Goal: Transaction & Acquisition: Purchase product/service

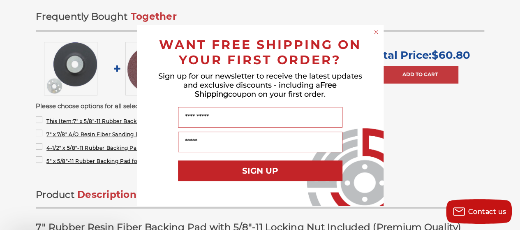
scroll to position [321, 0]
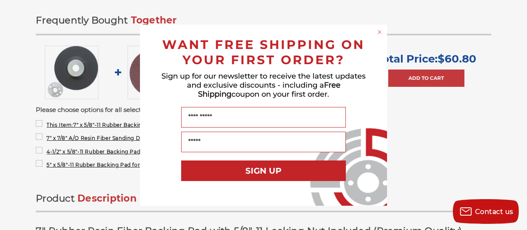
click at [378, 31] on icon "Close dialog" at bounding box center [379, 31] width 3 height 3
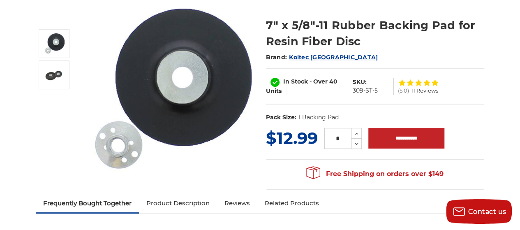
scroll to position [95, 0]
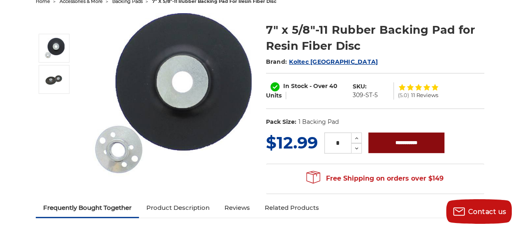
click at [400, 148] on input "**********" at bounding box center [407, 142] width 76 height 21
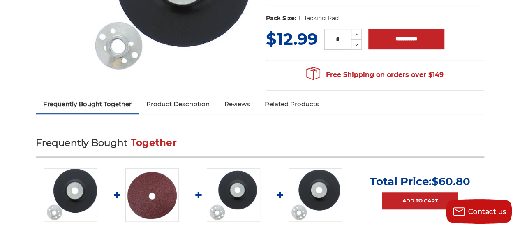
click at [177, 106] on link "Product Description" at bounding box center [178, 104] width 78 height 18
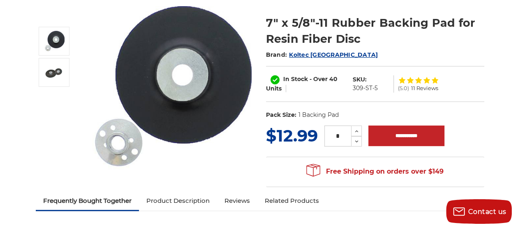
scroll to position [101, 0]
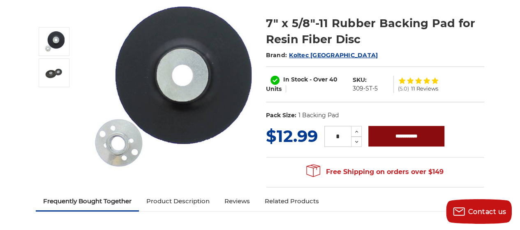
click at [397, 134] on input "**********" at bounding box center [407, 136] width 76 height 21
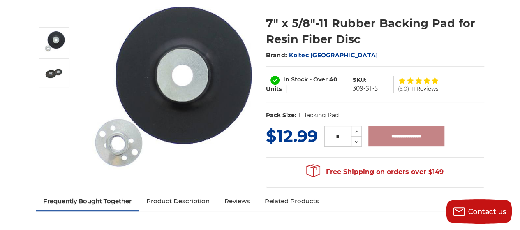
type input "**********"
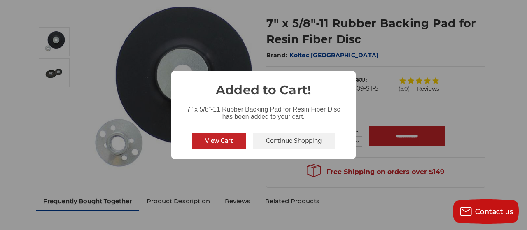
click at [278, 144] on button "Continue Shopping" at bounding box center [294, 141] width 82 height 16
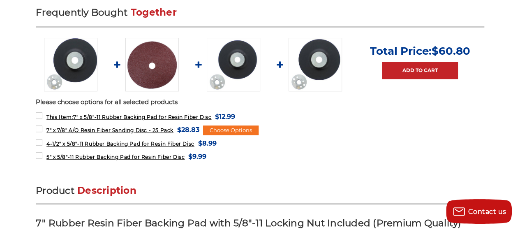
scroll to position [329, 0]
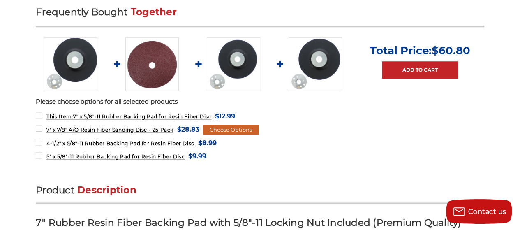
click at [248, 130] on div "Choose Options" at bounding box center [231, 130] width 56 height 10
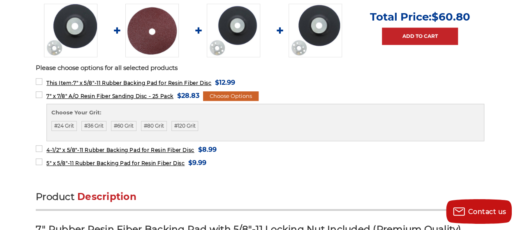
scroll to position [363, 0]
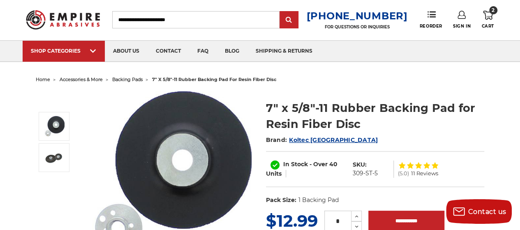
scroll to position [14, 0]
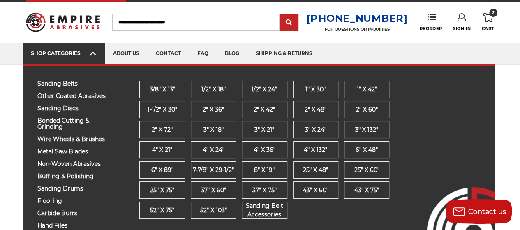
click at [90, 54] on span at bounding box center [93, 54] width 7 height 8
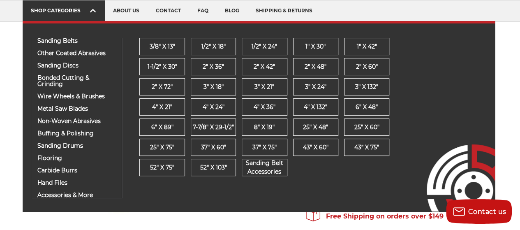
scroll to position [58, 0]
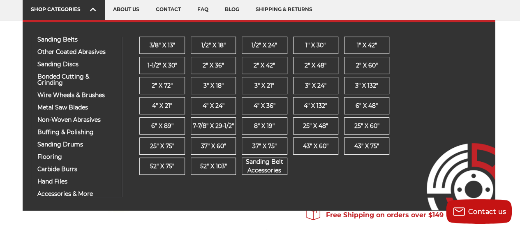
click at [50, 12] on link "SHOP CATEGORIES" at bounding box center [64, 9] width 82 height 21
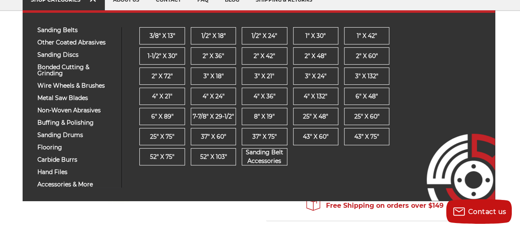
scroll to position [68, 0]
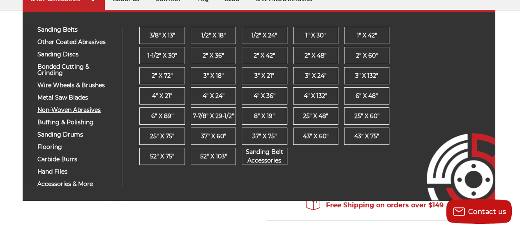
click at [32, 111] on link "non-woven abrasives" at bounding box center [76, 110] width 91 height 6
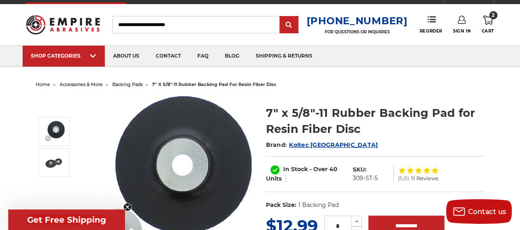
scroll to position [13, 0]
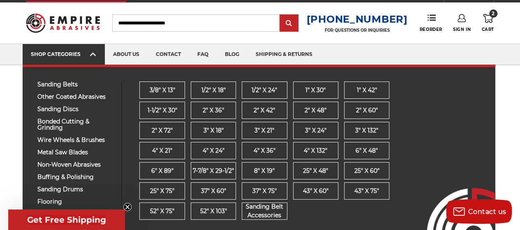
click at [92, 51] on icon at bounding box center [93, 54] width 6 height 9
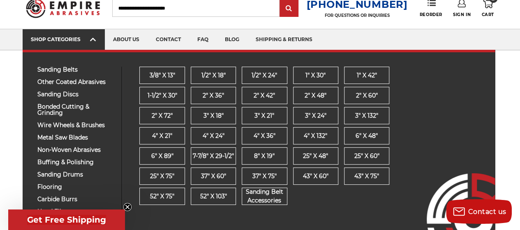
scroll to position [29, 0]
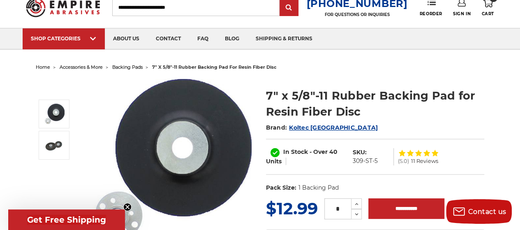
click at [119, 209] on span "Get Free Shipping" at bounding box center [66, 219] width 117 height 21
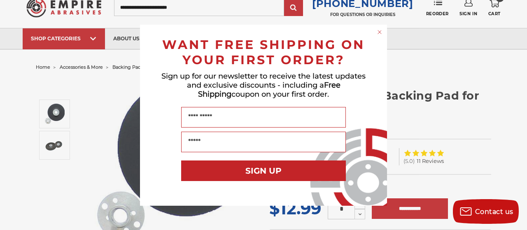
click at [379, 32] on icon "Close dialog" at bounding box center [379, 31] width 3 height 3
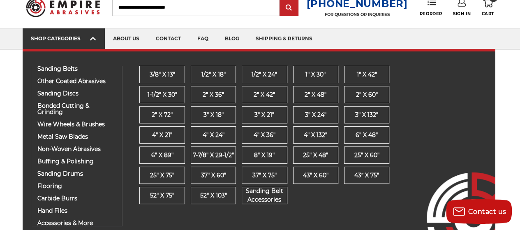
click at [100, 39] on link "SHOP CATEGORIES" at bounding box center [64, 38] width 82 height 21
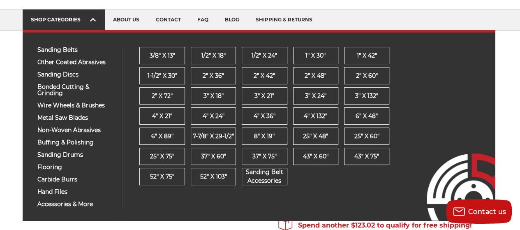
scroll to position [48, 0]
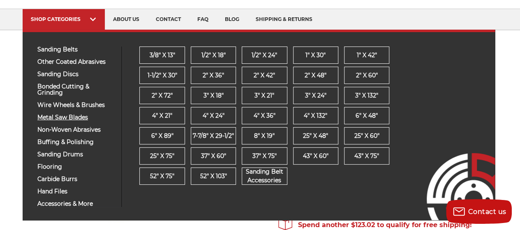
click at [60, 116] on span "metal saw blades" at bounding box center [76, 117] width 78 height 6
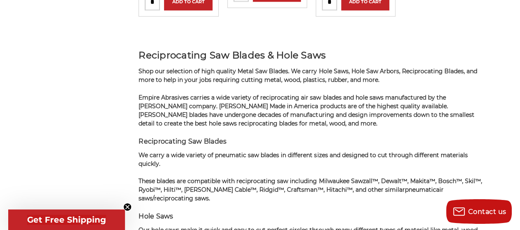
scroll to position [2246, 0]
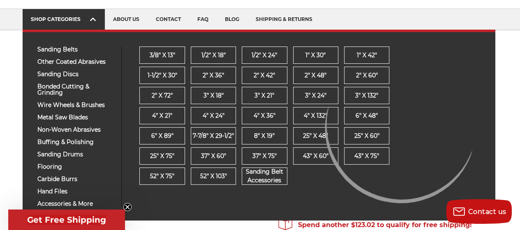
click at [87, 21] on div "SHOP CATEGORIES" at bounding box center [64, 19] width 66 height 6
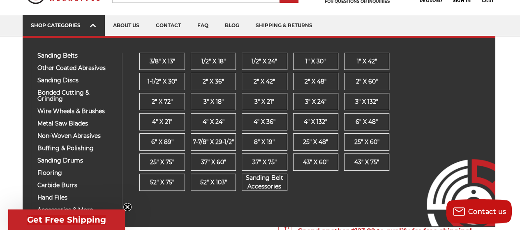
scroll to position [46, 0]
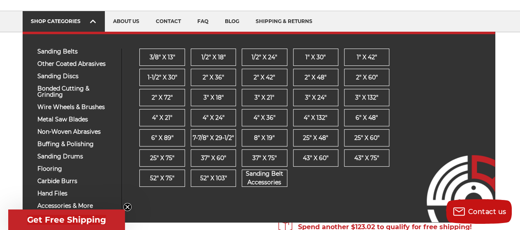
click at [94, 23] on icon at bounding box center [93, 21] width 6 height 9
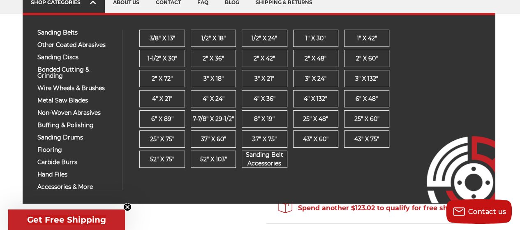
scroll to position [67, 0]
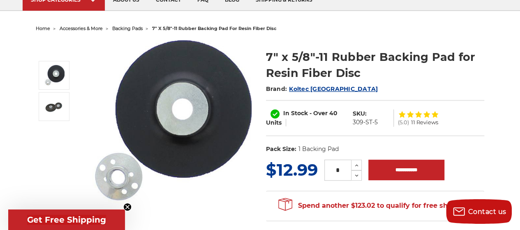
click at [130, 201] on img at bounding box center [169, 122] width 165 height 165
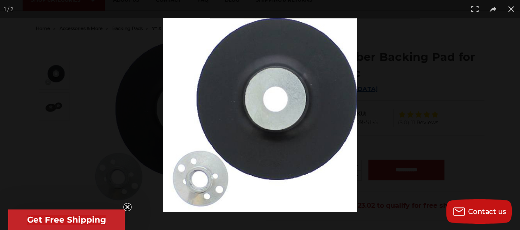
click at [125, 208] on circle "Close teaser" at bounding box center [128, 207] width 8 height 8
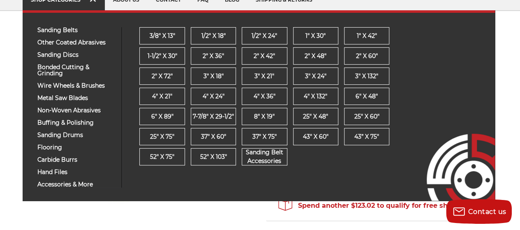
click at [83, 3] on link "SHOP CATEGORIES" at bounding box center [64, 0] width 82 height 21
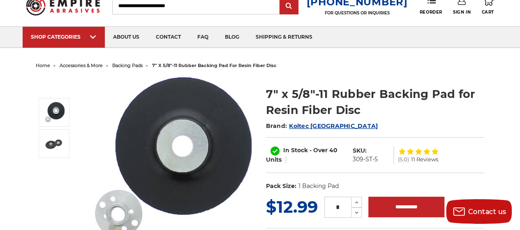
scroll to position [29, 0]
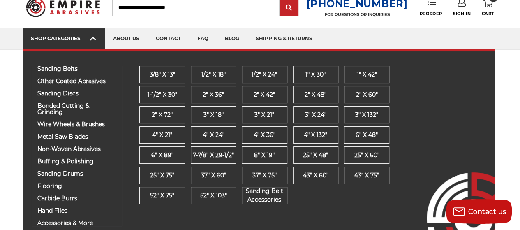
click at [86, 32] on link "SHOP CATEGORIES" at bounding box center [64, 38] width 82 height 21
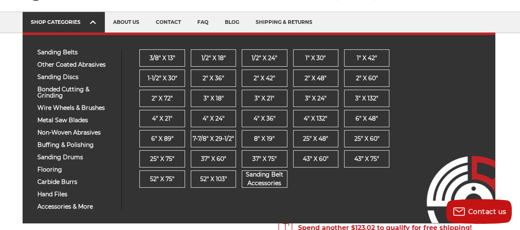
scroll to position [46, 0]
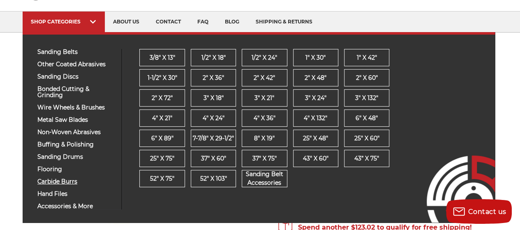
click at [42, 182] on span "carbide burrs" at bounding box center [76, 182] width 78 height 6
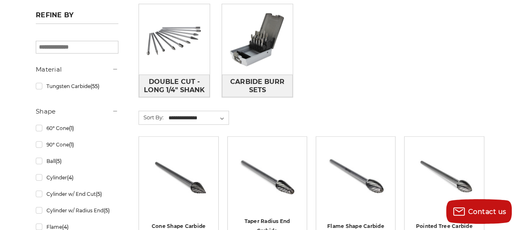
scroll to position [260, 0]
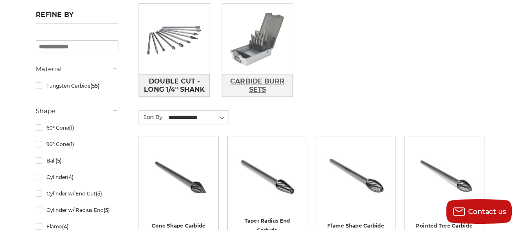
click at [244, 84] on span "Carbide Burr Sets" at bounding box center [258, 85] width 70 height 22
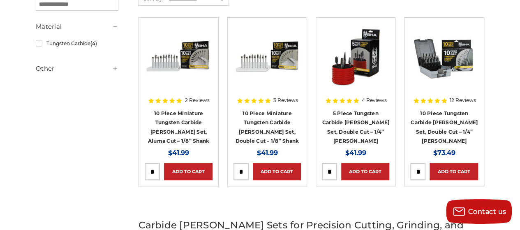
scroll to position [166, 0]
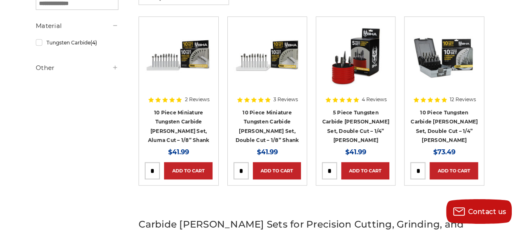
click at [436, 64] on img at bounding box center [444, 56] width 67 height 66
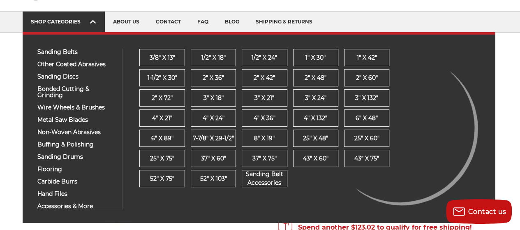
click at [82, 23] on div "SHOP CATEGORIES" at bounding box center [64, 22] width 66 height 6
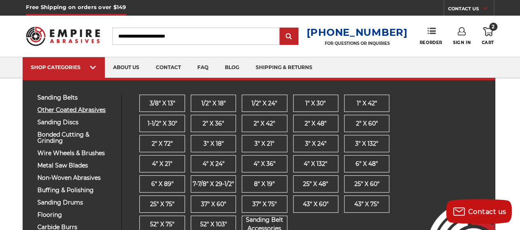
click at [41, 109] on span "other coated abrasives" at bounding box center [76, 110] width 78 height 6
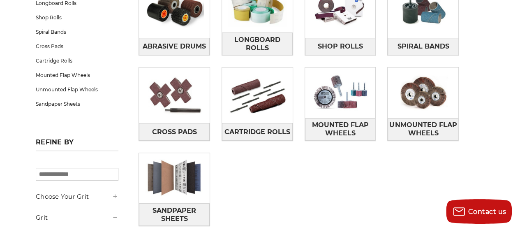
scroll to position [173, 0]
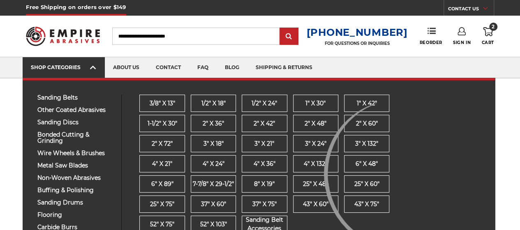
click at [63, 66] on div "SHOP CATEGORIES" at bounding box center [64, 67] width 66 height 6
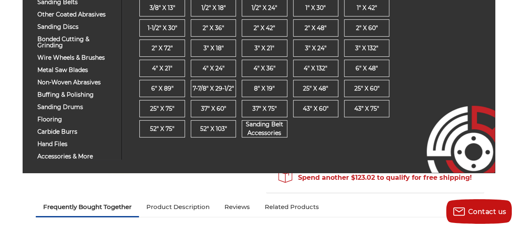
scroll to position [97, 0]
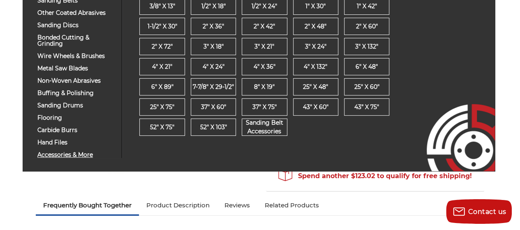
click at [47, 152] on span "accessories & more" at bounding box center [76, 155] width 78 height 6
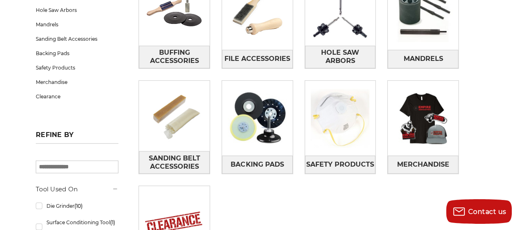
scroll to position [183, 0]
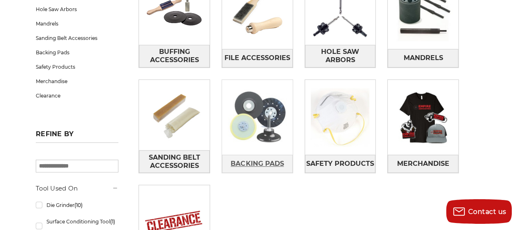
click at [243, 163] on span "Backing Pads" at bounding box center [257, 164] width 53 height 14
click at [244, 162] on span "Backing Pads" at bounding box center [257, 164] width 53 height 14
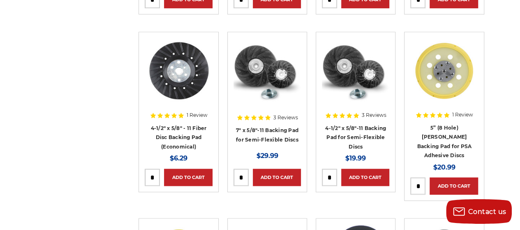
scroll to position [329, 0]
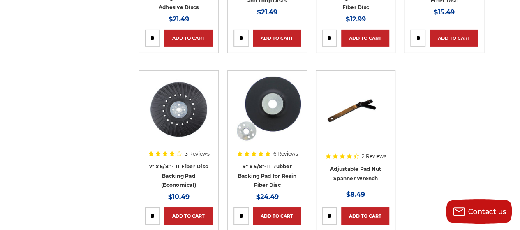
scroll to position [1392, 0]
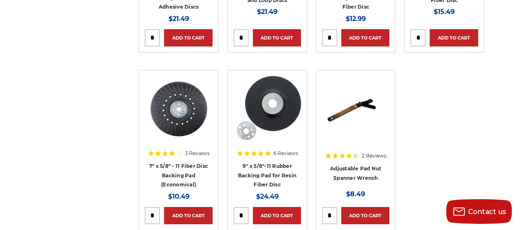
click at [328, 86] on img at bounding box center [355, 109] width 67 height 66
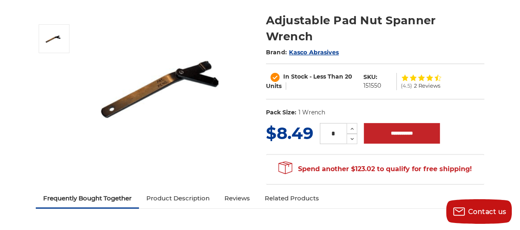
scroll to position [93, 0]
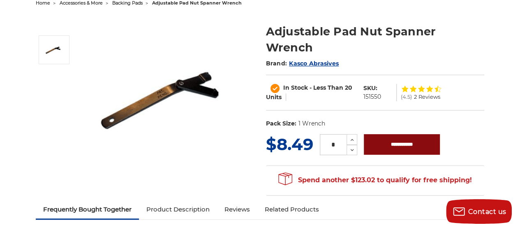
click at [402, 134] on input "**********" at bounding box center [402, 144] width 76 height 21
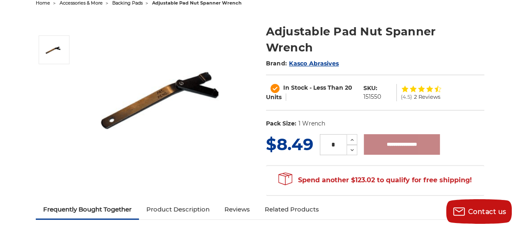
type input "**********"
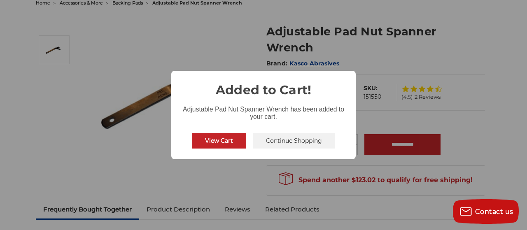
click at [278, 147] on button "Continue Shopping" at bounding box center [294, 141] width 82 height 16
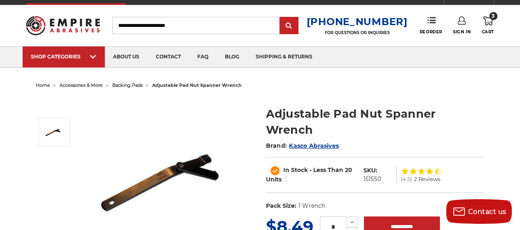
scroll to position [12, 0]
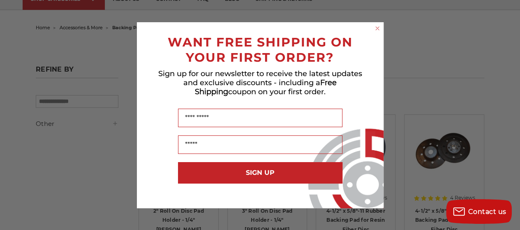
scroll to position [36, 0]
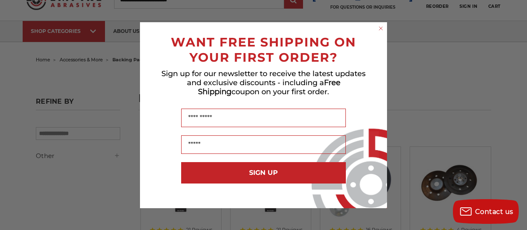
click at [378, 26] on circle "Close dialog" at bounding box center [381, 28] width 8 height 8
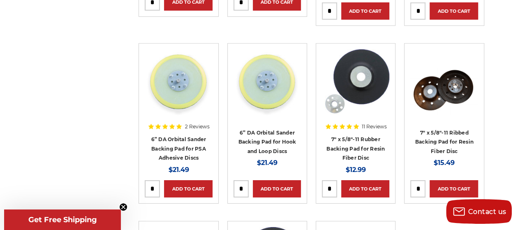
scroll to position [1241, 0]
click at [447, 68] on img at bounding box center [444, 91] width 67 height 46
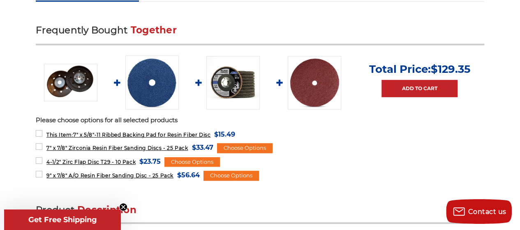
scroll to position [300, 0]
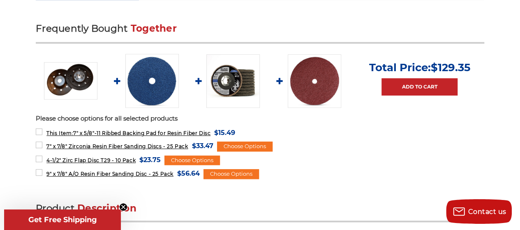
click at [234, 76] on img at bounding box center [233, 80] width 53 height 53
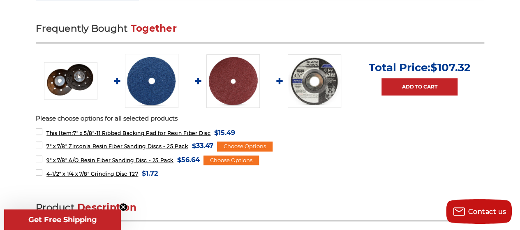
click at [224, 81] on img at bounding box center [233, 80] width 53 height 53
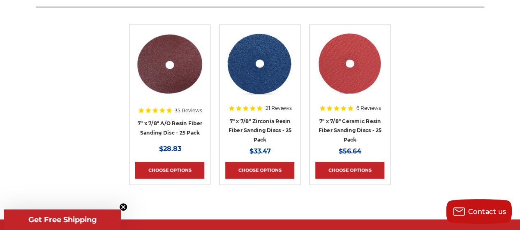
scroll to position [2385, 0]
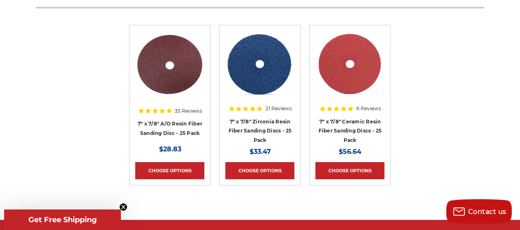
click at [337, 76] on img at bounding box center [350, 64] width 69 height 66
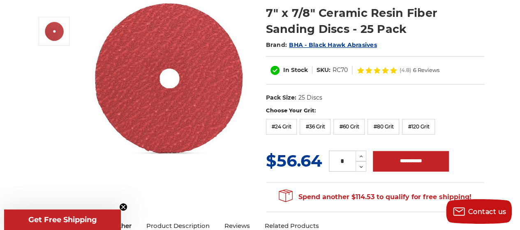
scroll to position [112, 0]
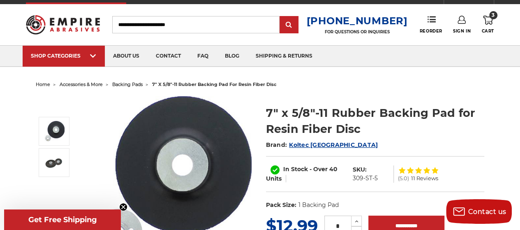
scroll to position [11, 0]
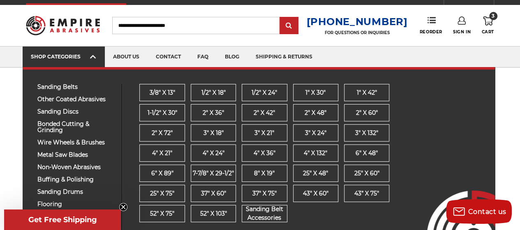
click at [81, 61] on link "SHOP CATEGORIES" at bounding box center [64, 56] width 82 height 21
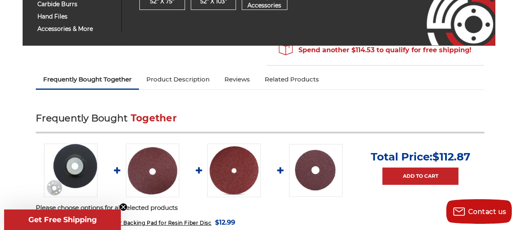
scroll to position [224, 0]
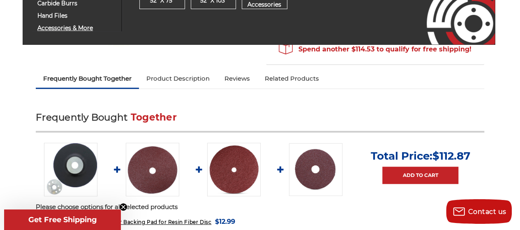
click at [53, 28] on span "accessories & more" at bounding box center [76, 28] width 78 height 6
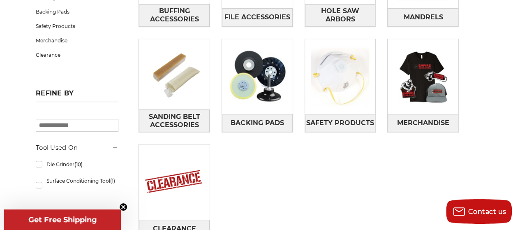
scroll to position [227, 0]
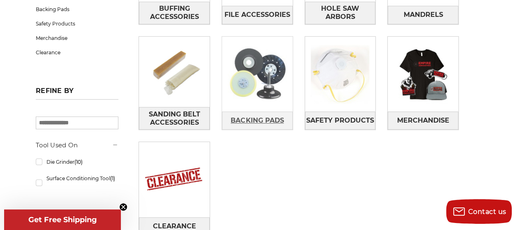
click at [246, 117] on span "Backing Pads" at bounding box center [257, 121] width 53 height 14
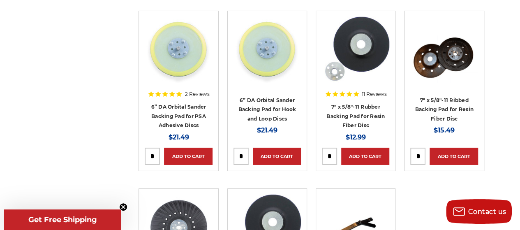
scroll to position [1274, 0]
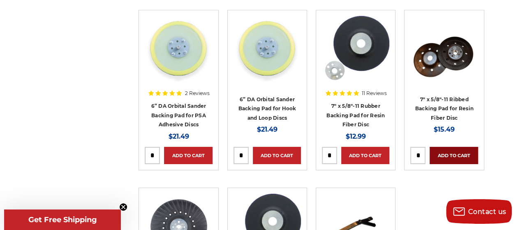
click at [455, 147] on link "Add to Cart" at bounding box center [454, 155] width 48 height 17
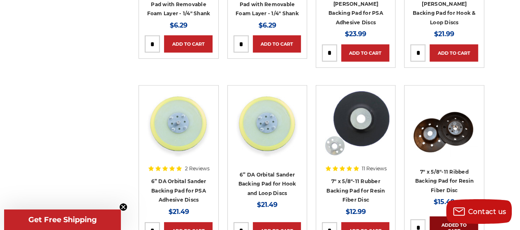
scroll to position [1200, 0]
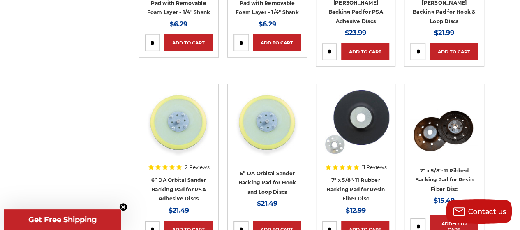
click at [452, 109] on img at bounding box center [444, 132] width 67 height 46
click at [438, 90] on div at bounding box center [444, 134] width 67 height 89
click at [428, 90] on div at bounding box center [444, 134] width 67 height 89
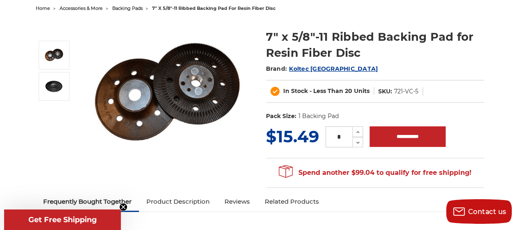
scroll to position [84, 0]
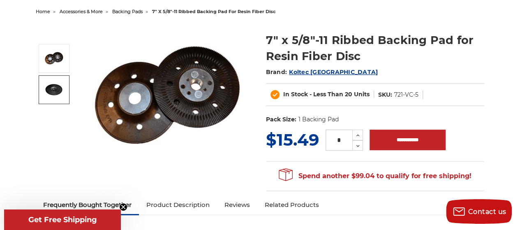
click at [58, 86] on img at bounding box center [54, 90] width 21 height 12
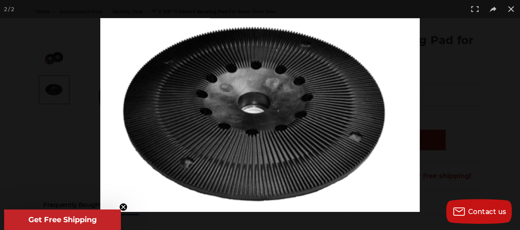
click at [123, 204] on circle "Close teaser" at bounding box center [124, 207] width 8 height 8
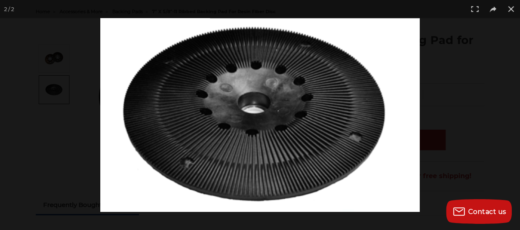
click at [378, 117] on img at bounding box center [260, 115] width 320 height 194
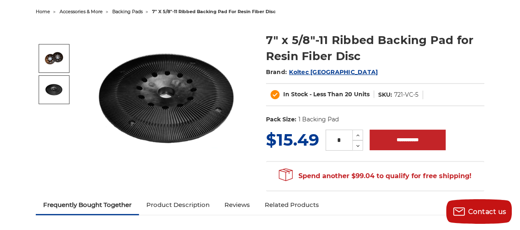
click at [49, 63] on img at bounding box center [54, 58] width 21 height 14
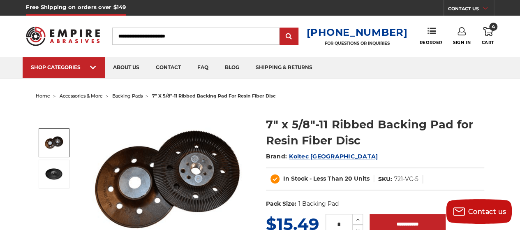
click at [488, 35] on use at bounding box center [488, 31] width 10 height 9
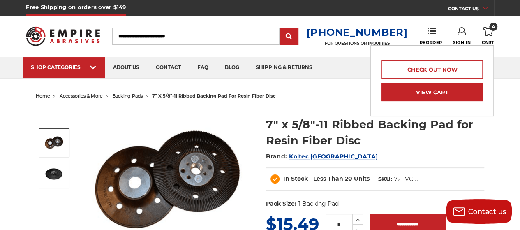
click at [421, 96] on link "View Cart" at bounding box center [432, 92] width 101 height 19
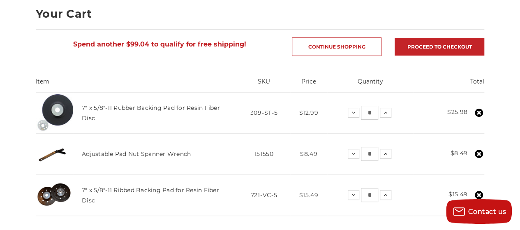
scroll to position [120, 0]
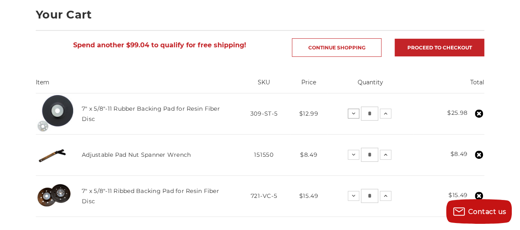
click at [354, 113] on icon at bounding box center [354, 113] width 7 height 7
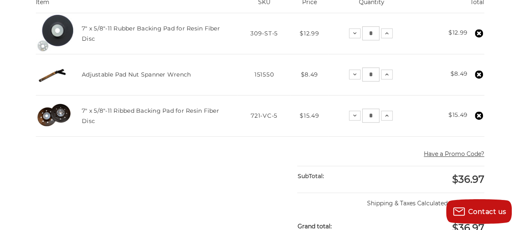
scroll to position [188, 0]
